Goal: Find specific page/section: Find specific page/section

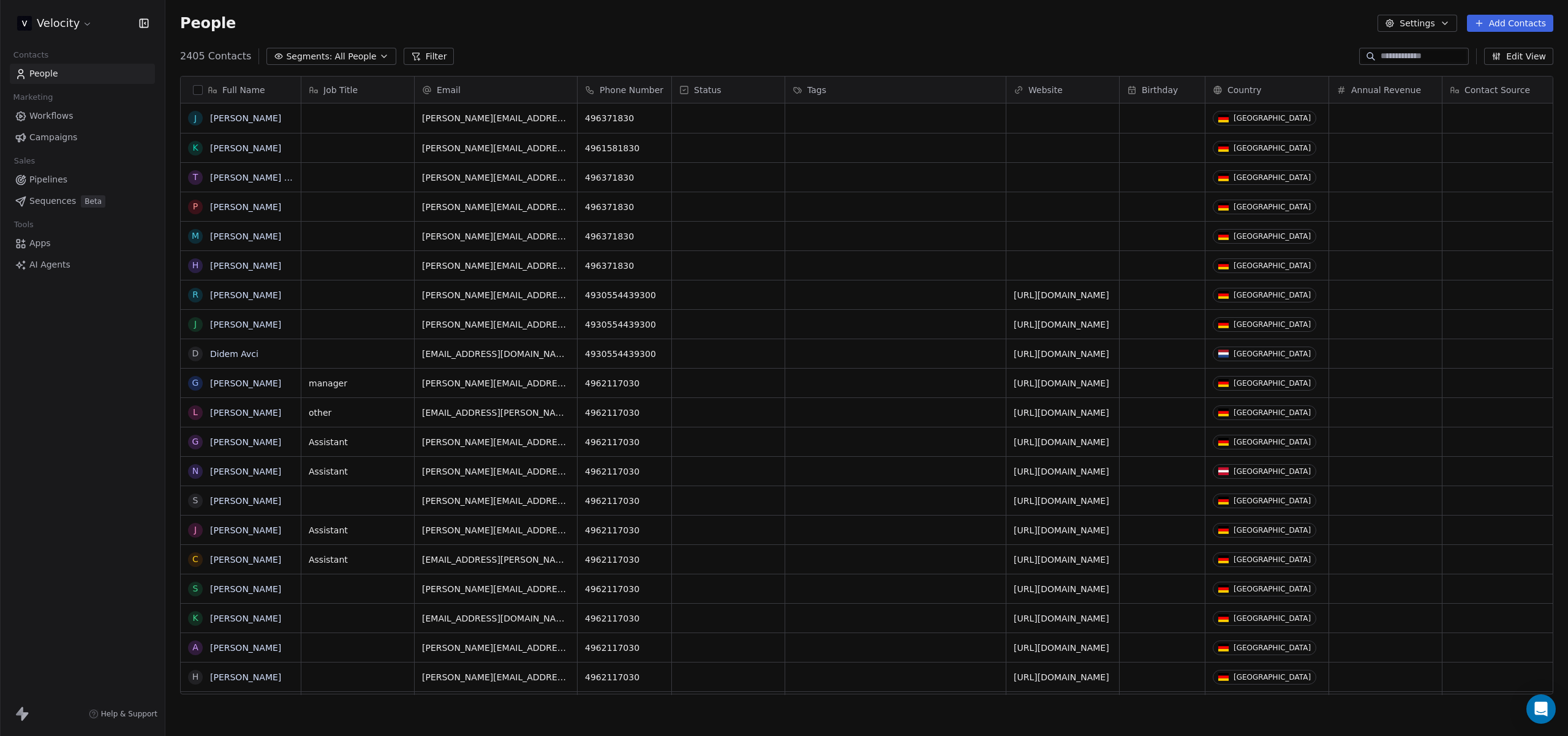
drag, startPoint x: 127, startPoint y: 497, endPoint x: 131, endPoint y: 522, distance: 25.3
click at [130, 522] on div "Velocity Contacts People Marketing Workflows Campaigns Sales Pipelines Sequence…" at bounding box center [82, 368] width 165 height 736
click at [131, 522] on div "Velocity Contacts People Marketing Workflows Campaigns Sales Pipelines Sequence…" at bounding box center [82, 368] width 165 height 736
click at [73, 21] on html "Velocity Contacts People Marketing Workflows Campaigns Sales Pipelines Sequence…" at bounding box center [784, 368] width 1568 height 736
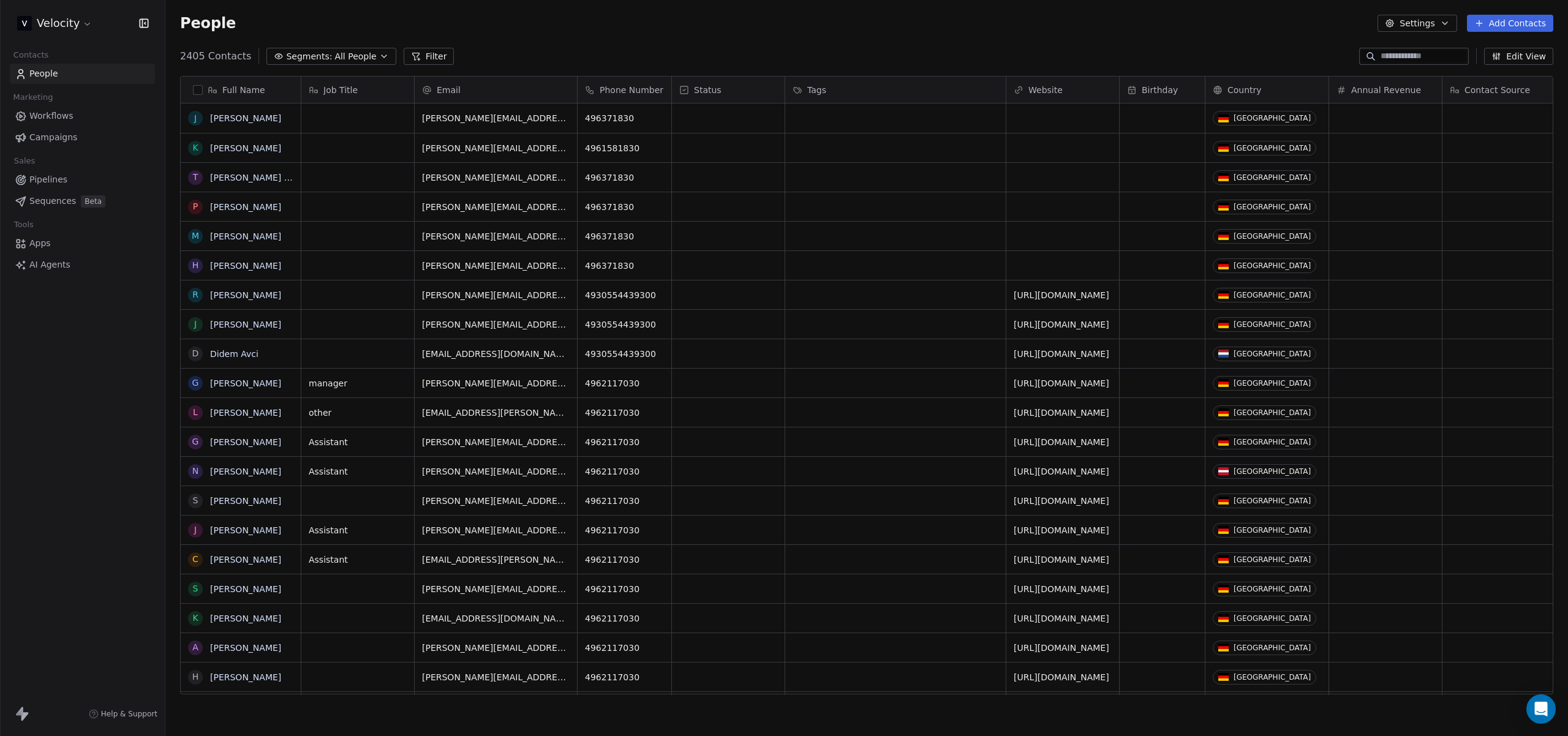
click at [53, 329] on div "Velocity Contacts People Marketing Workflows Campaigns Sales Pipelines Sequence…" at bounding box center [82, 368] width 165 height 736
click at [44, 35] on div "Velocity" at bounding box center [82, 23] width 165 height 46
click at [65, 24] on html "Velocity Contacts People Marketing Workflows Campaigns Sales Pipelines Sequence…" at bounding box center [784, 368] width 1568 height 736
click at [65, 25] on html "Velocity Contacts People Marketing Workflows Campaigns Sales Pipelines Sequence…" at bounding box center [784, 368] width 1568 height 736
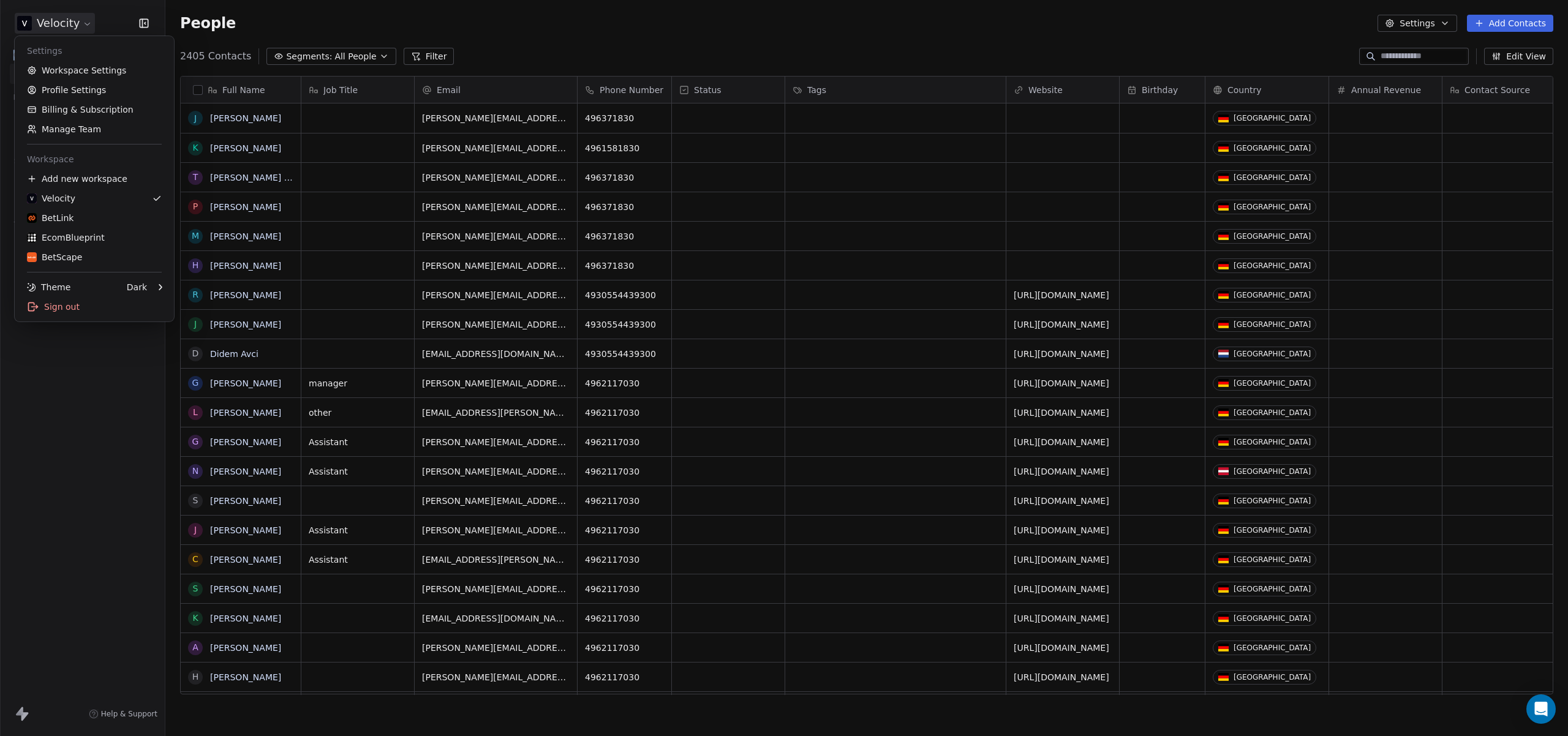
click at [65, 25] on html "Velocity Contacts People Marketing Workflows Campaigns Sales Pipelines Sequence…" at bounding box center [784, 368] width 1568 height 736
click at [64, 386] on html "Velocity Contacts People Marketing Workflows Campaigns Sales Pipelines Sequence…" at bounding box center [784, 368] width 1568 height 736
click at [79, 415] on div "Velocity Contacts People Marketing Workflows Campaigns Sales Pipelines Sequence…" at bounding box center [82, 368] width 165 height 736
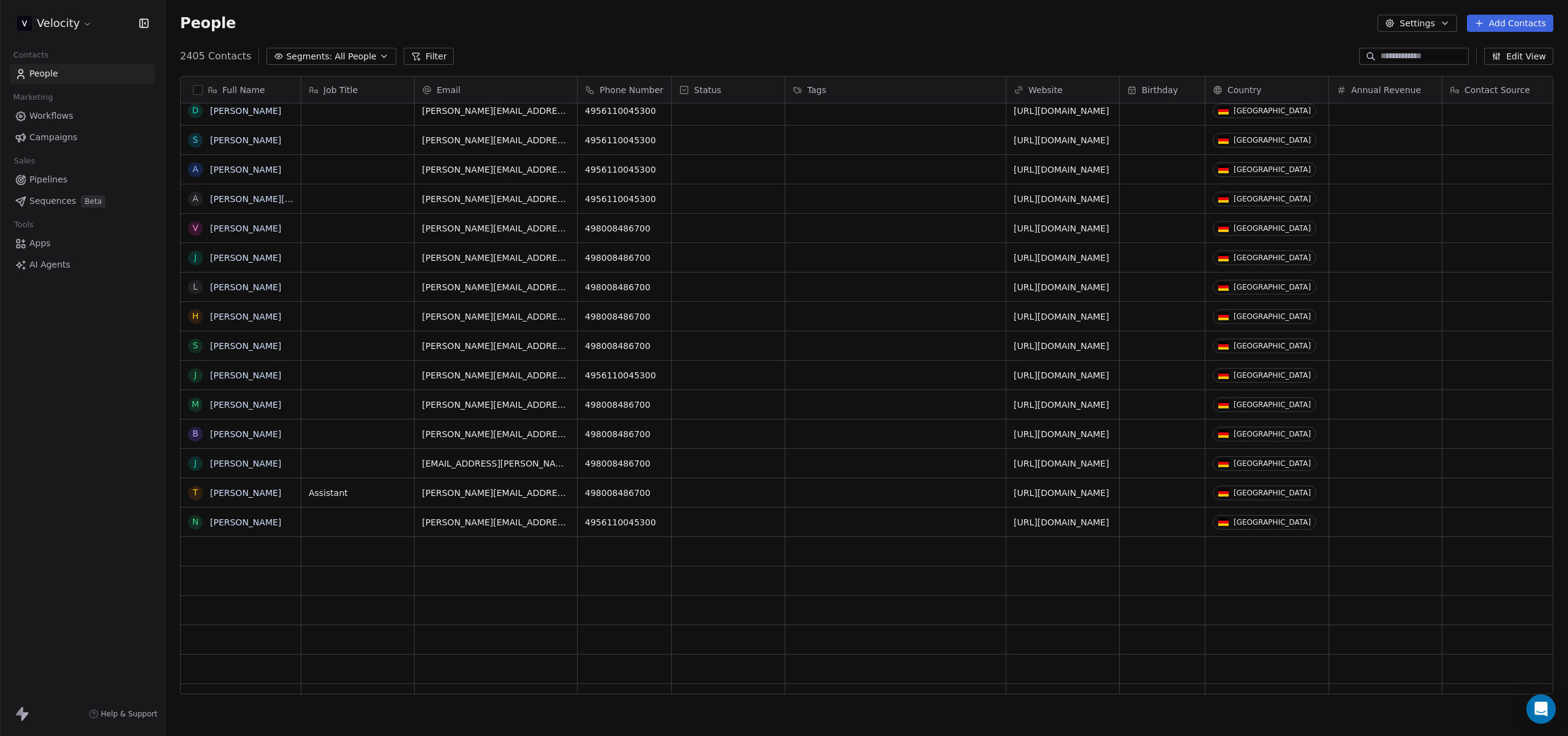
scroll to position [10462, 0]
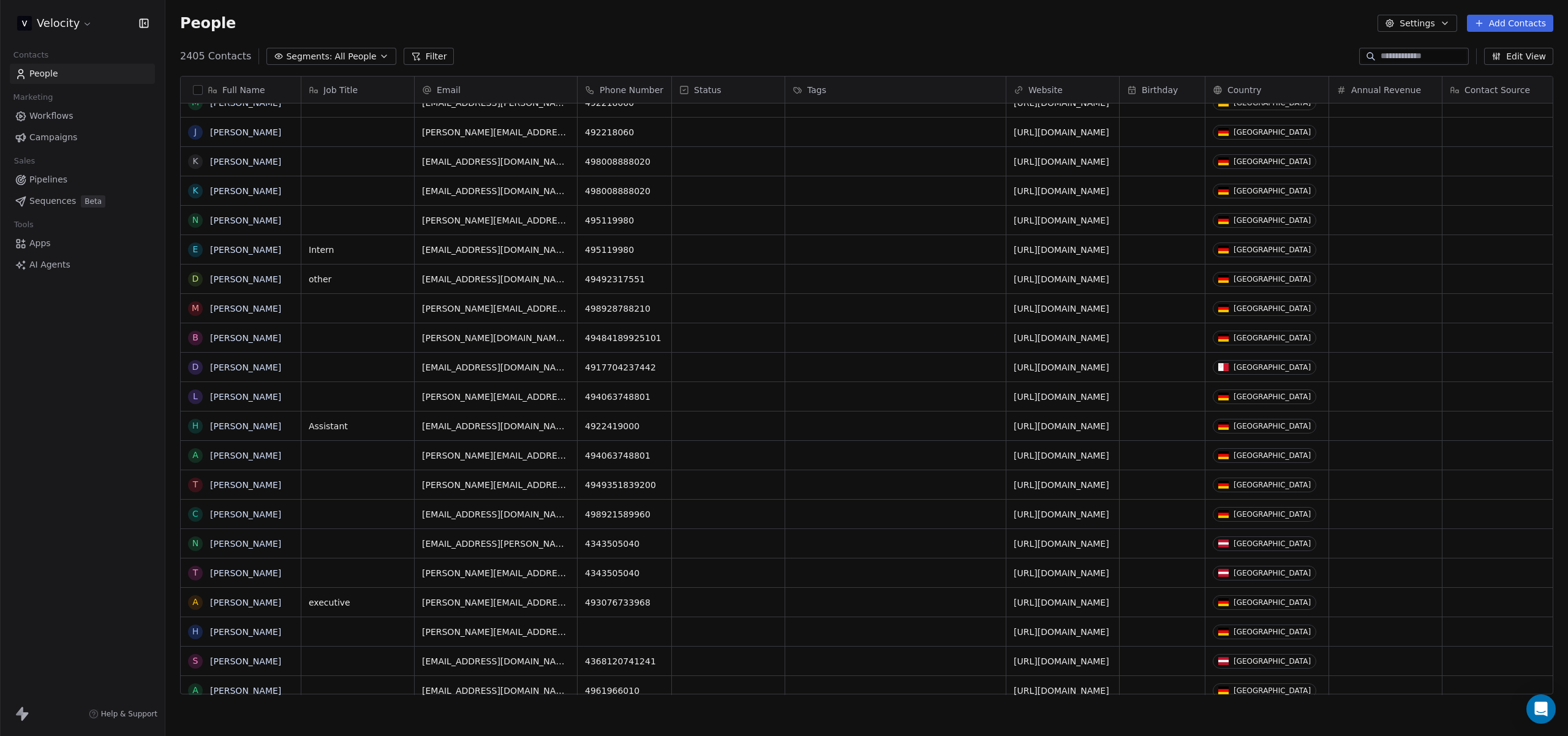
click at [72, 173] on link "Pipelines" at bounding box center [82, 180] width 145 height 20
